Goal: Transaction & Acquisition: Subscribe to service/newsletter

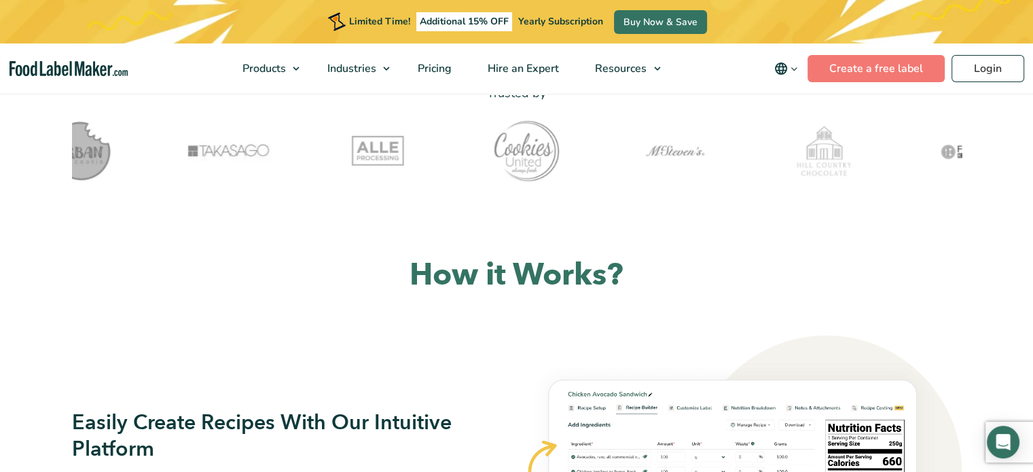
scroll to position [407, 0]
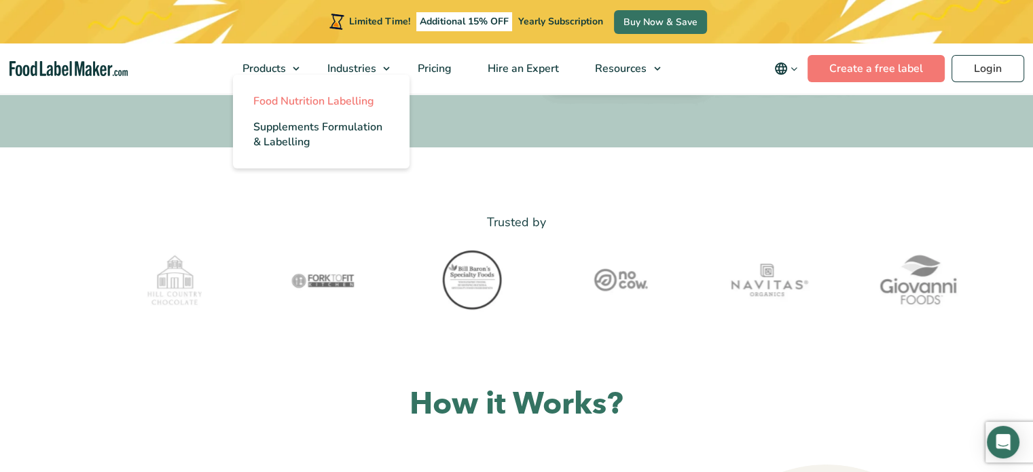
click at [313, 103] on span "Food Nutrition Labelling" at bounding box center [313, 101] width 121 height 15
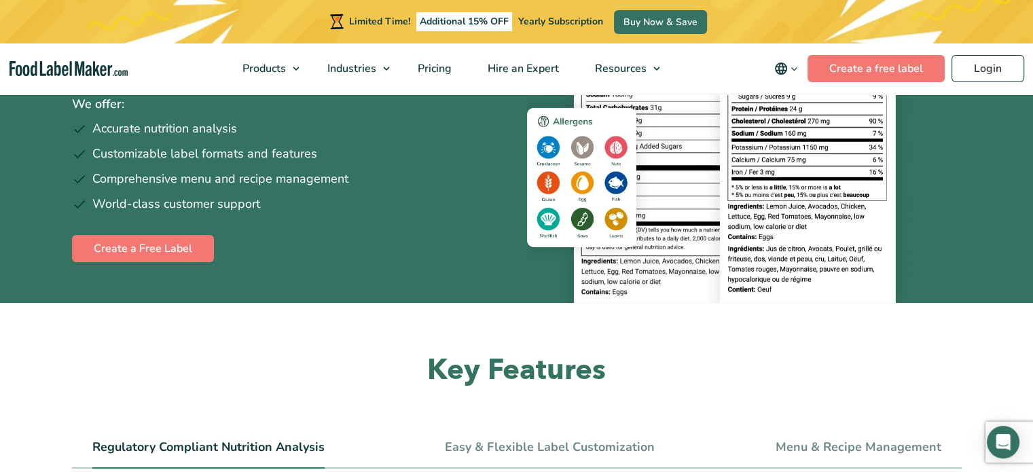
scroll to position [204, 0]
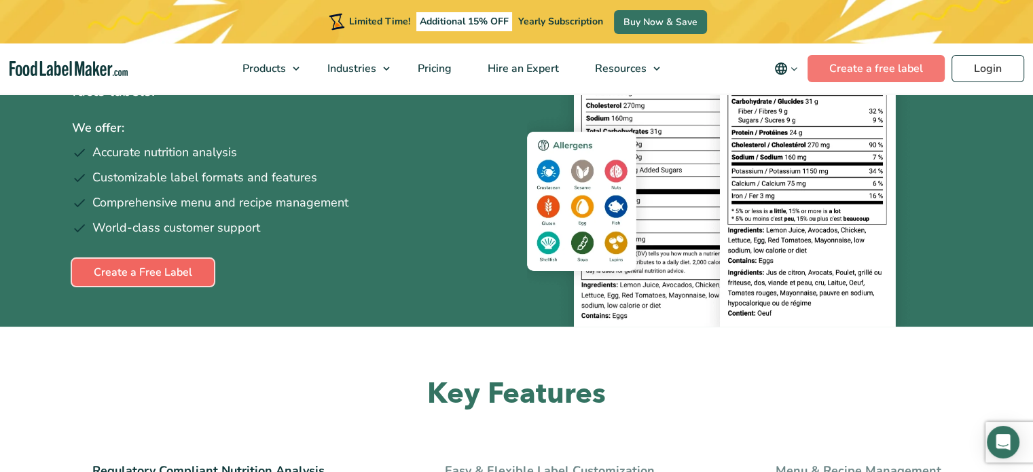
click at [139, 271] on link "Create a Free Label" at bounding box center [143, 272] width 142 height 27
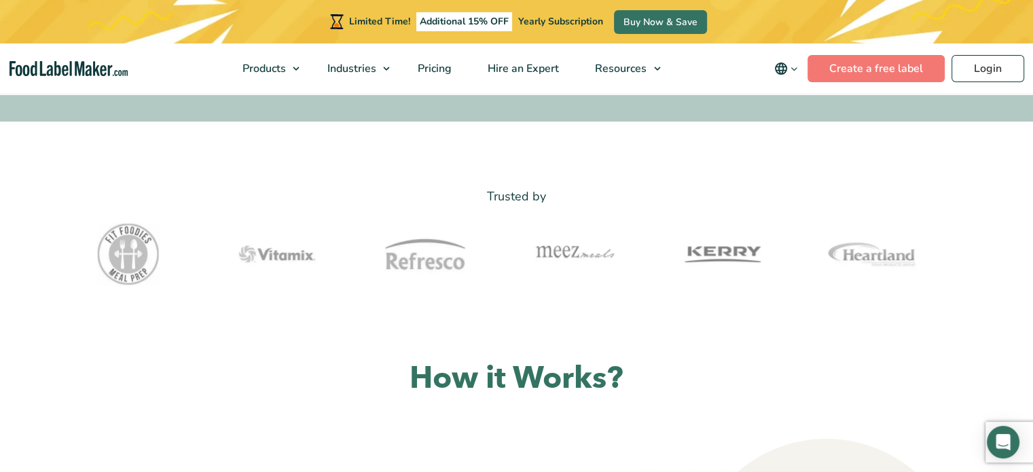
scroll to position [747, 0]
